Goal: Information Seeking & Learning: Learn about a topic

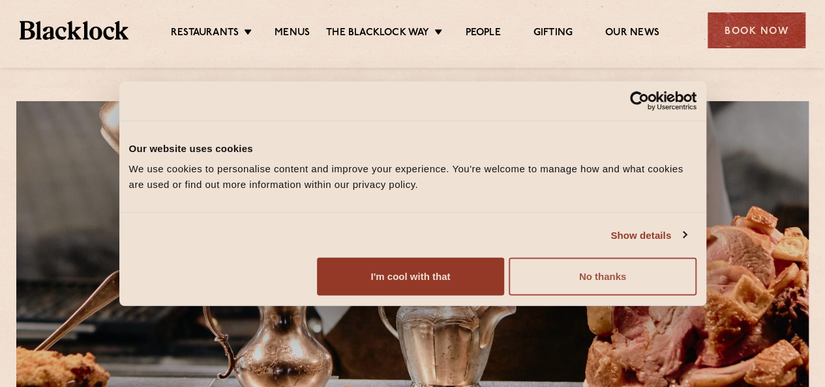
click at [633, 295] on button "No thanks" at bounding box center [602, 277] width 187 height 38
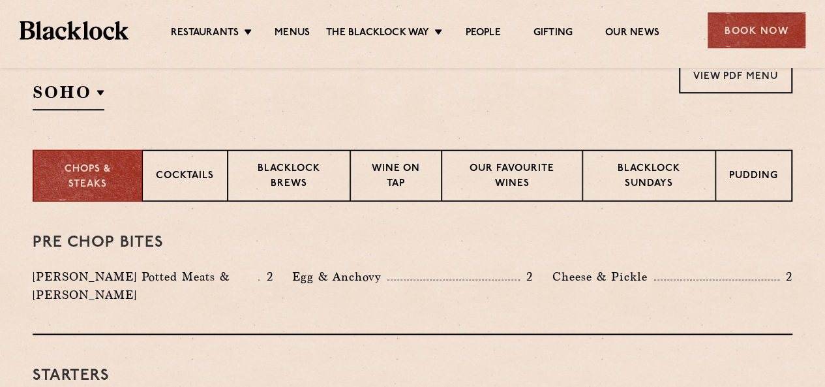
scroll to position [461, 0]
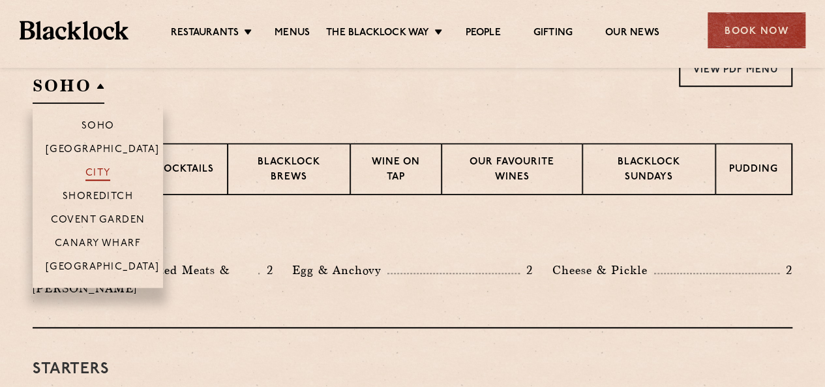
click at [90, 172] on p "City" at bounding box center [97, 174] width 25 height 13
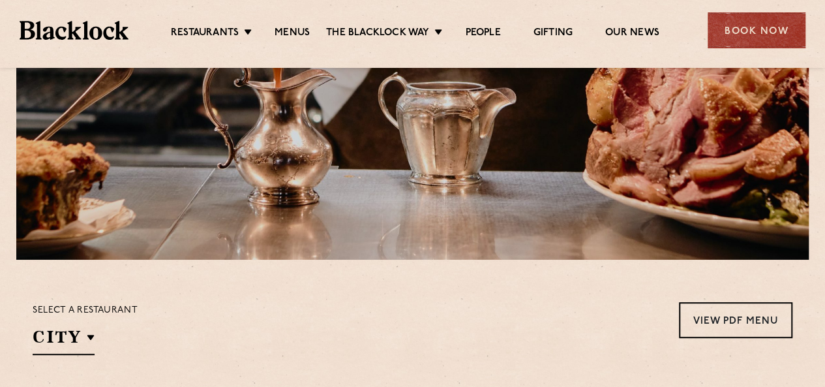
scroll to position [326, 0]
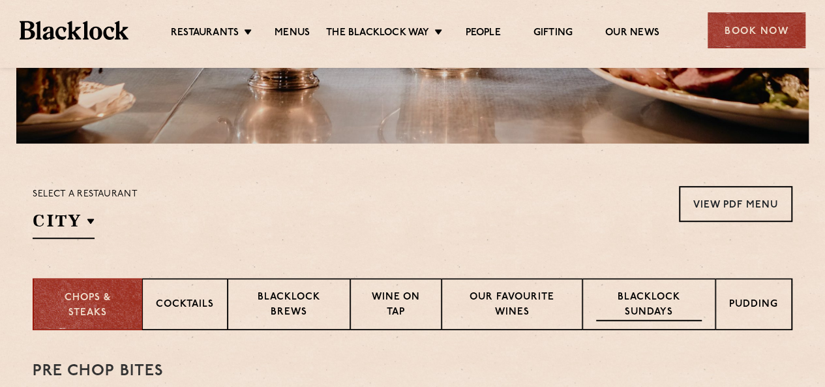
click at [674, 316] on p "Blacklock Sundays" at bounding box center [649, 305] width 106 height 31
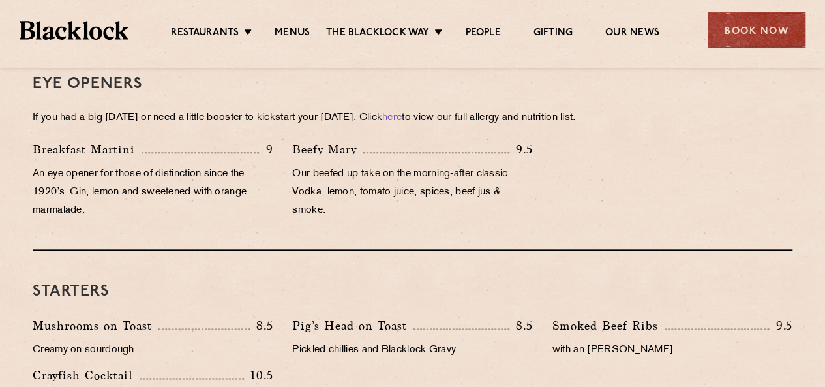
scroll to position [520, 0]
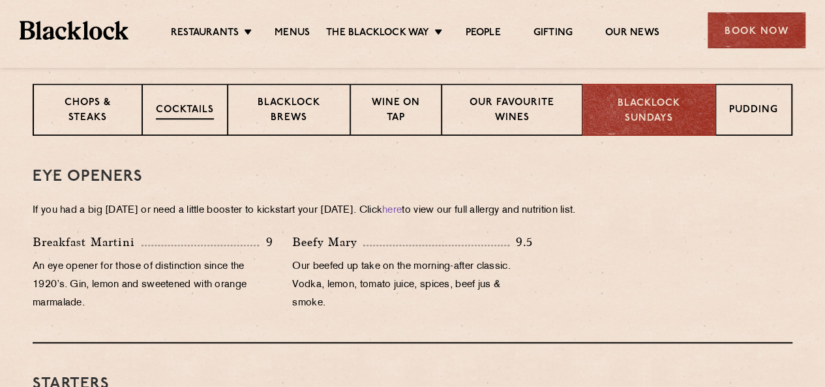
click at [192, 119] on div "Cocktails" at bounding box center [184, 109] width 85 height 52
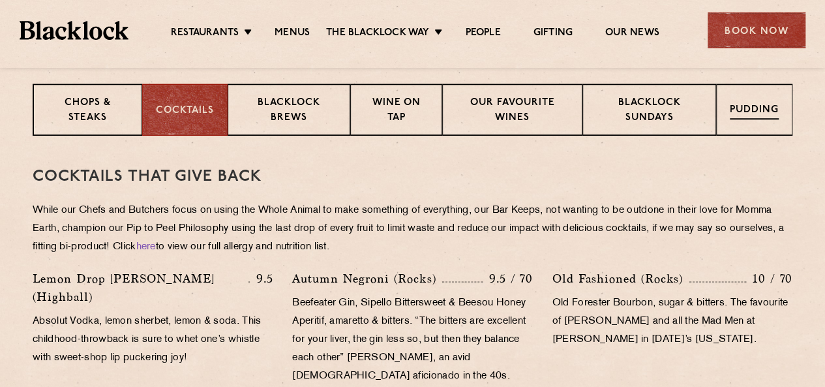
click at [743, 100] on div "Pudding" at bounding box center [754, 109] width 76 height 52
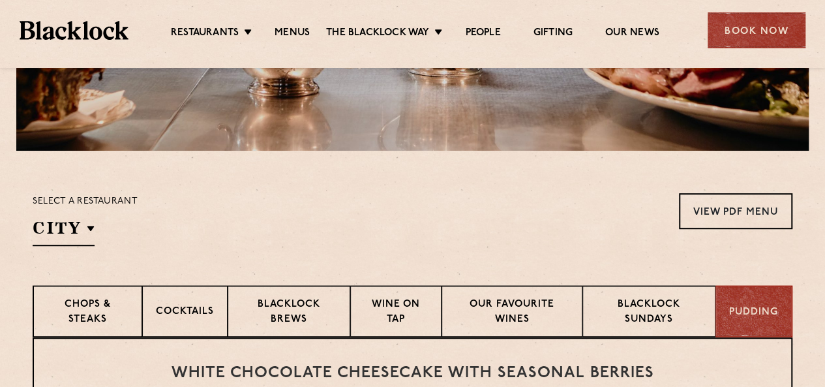
scroll to position [390, 0]
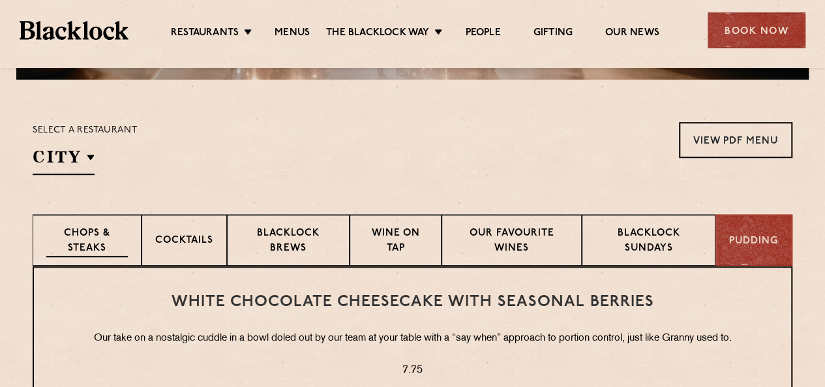
click at [78, 236] on p "Chops & Steaks" at bounding box center [87, 241] width 82 height 31
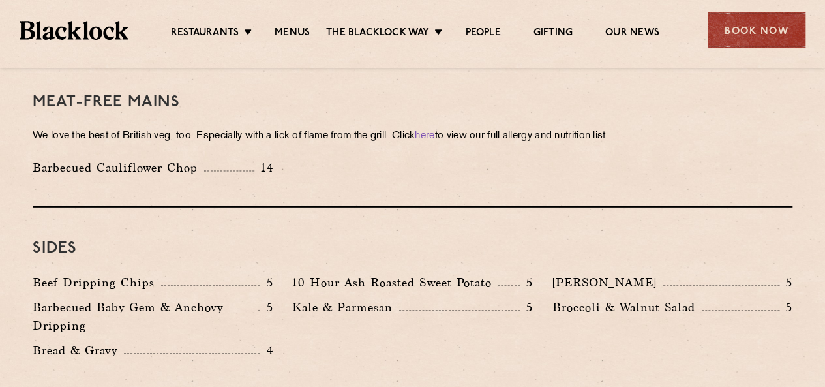
scroll to position [1890, 0]
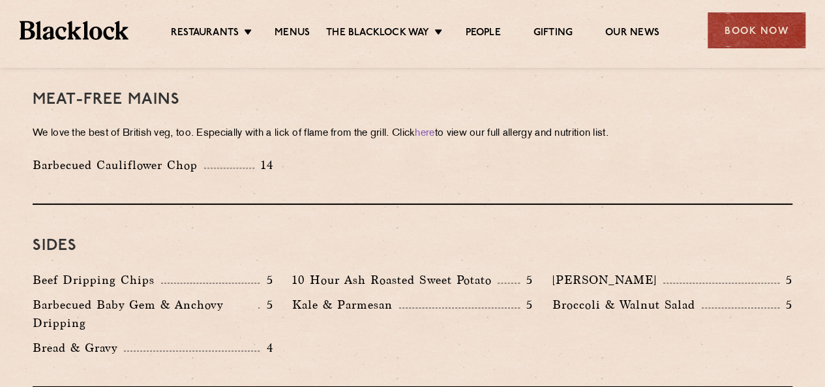
click at [340, 316] on div "Beef Dripping Chips 5 10 Hour Ash Roasted Sweet Potato 5 Autumn Slaw 5 Barbecue…" at bounding box center [412, 317] width 779 height 93
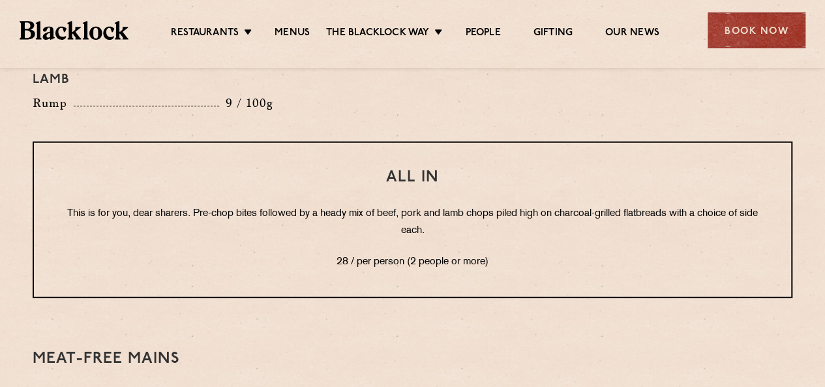
scroll to position [1629, 0]
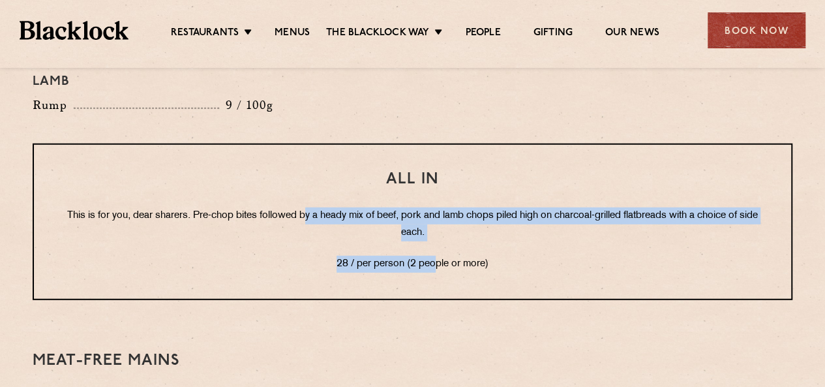
drag, startPoint x: 310, startPoint y: 175, endPoint x: 437, endPoint y: 221, distance: 135.3
click at [436, 221] on div "All In This is for you, dear sharers. Pre-chop bites followed by a heady mix of…" at bounding box center [413, 221] width 760 height 157
click at [437, 256] on p "28 / per person (2 people or more)" at bounding box center [412, 264] width 705 height 17
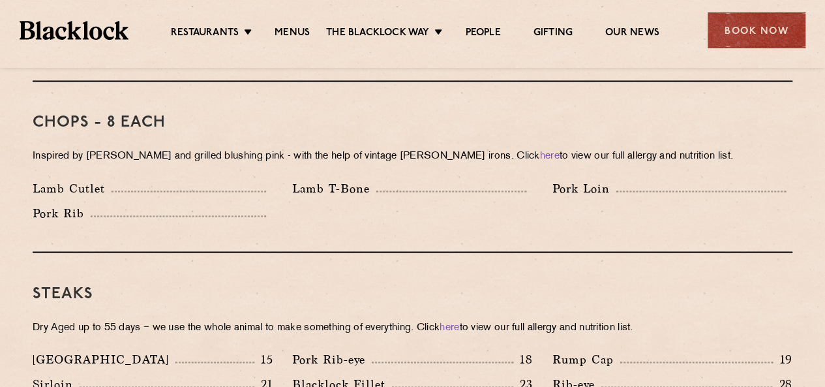
scroll to position [1042, 0]
